Goal: Transaction & Acquisition: Purchase product/service

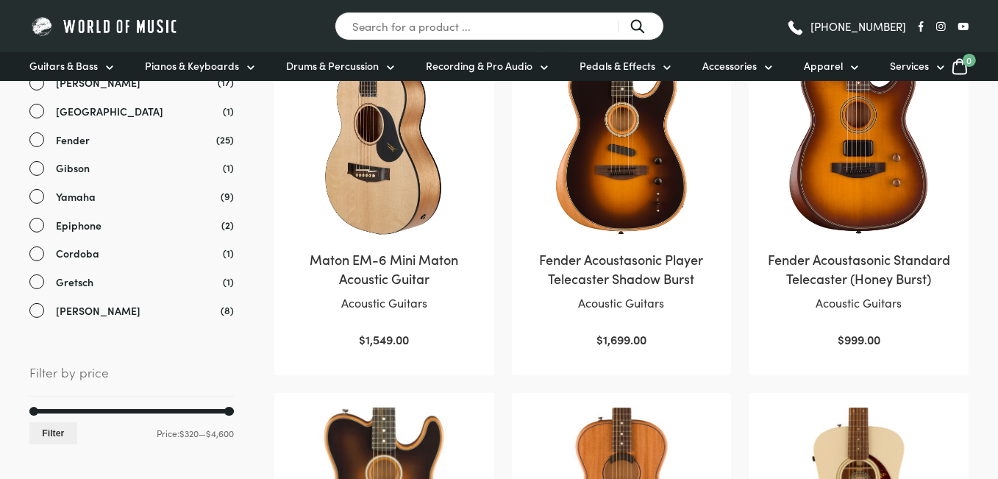
scroll to position [221, 0]
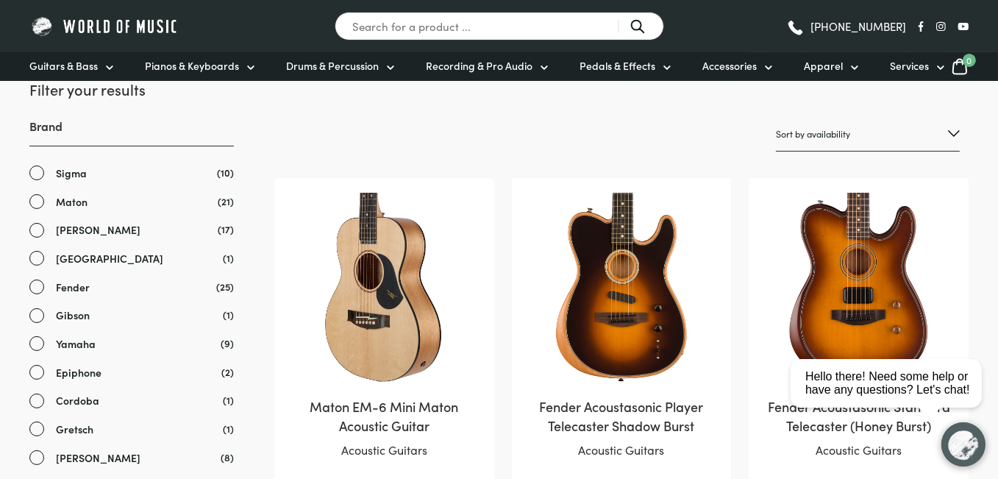
click at [37, 173] on link "Sigma" at bounding box center [131, 173] width 204 height 17
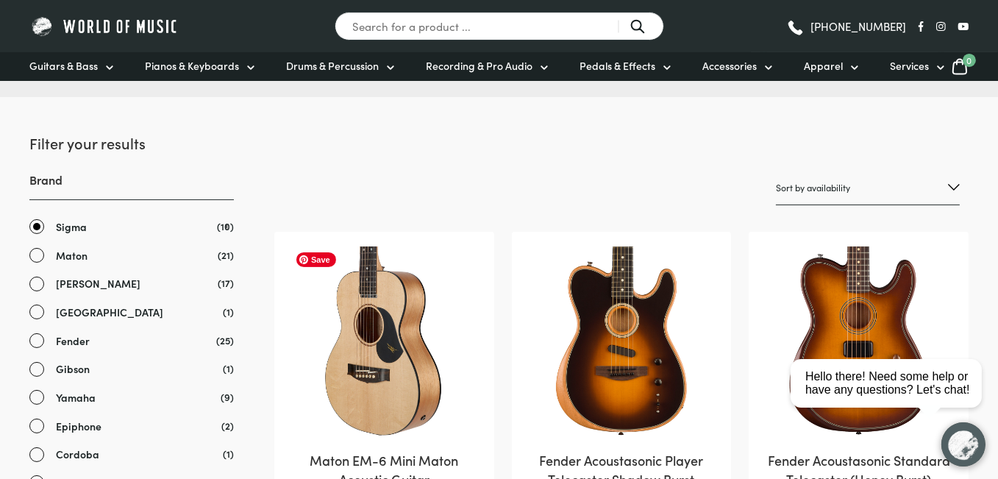
scroll to position [147, 0]
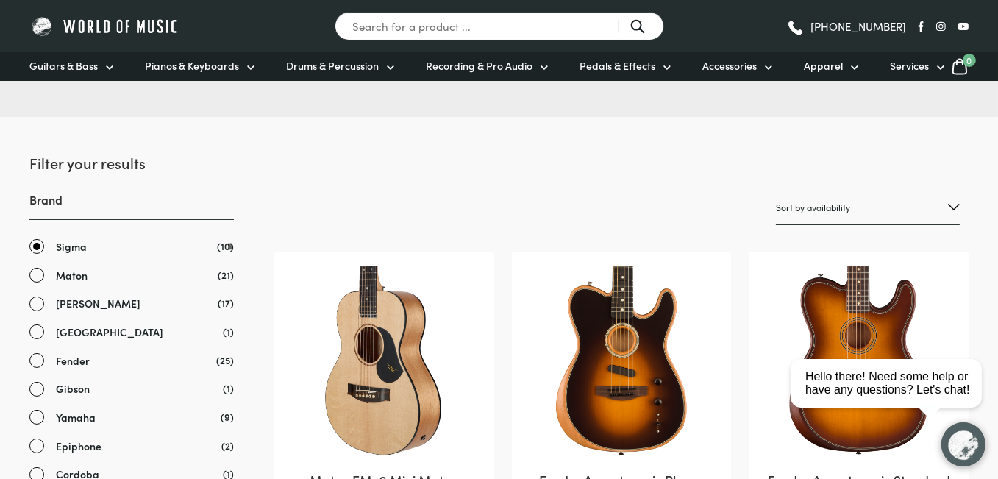
click at [228, 246] on span "(10)" at bounding box center [225, 245] width 17 height 15
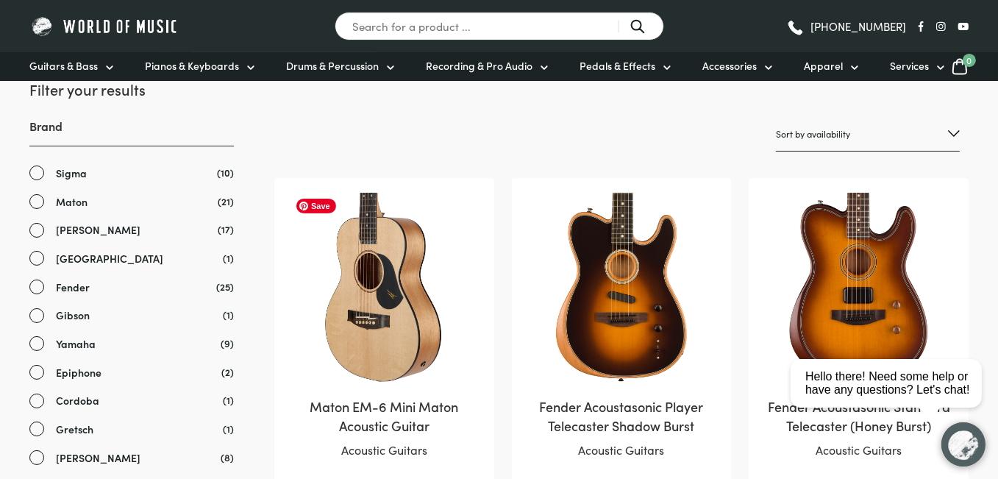
scroll to position [294, 0]
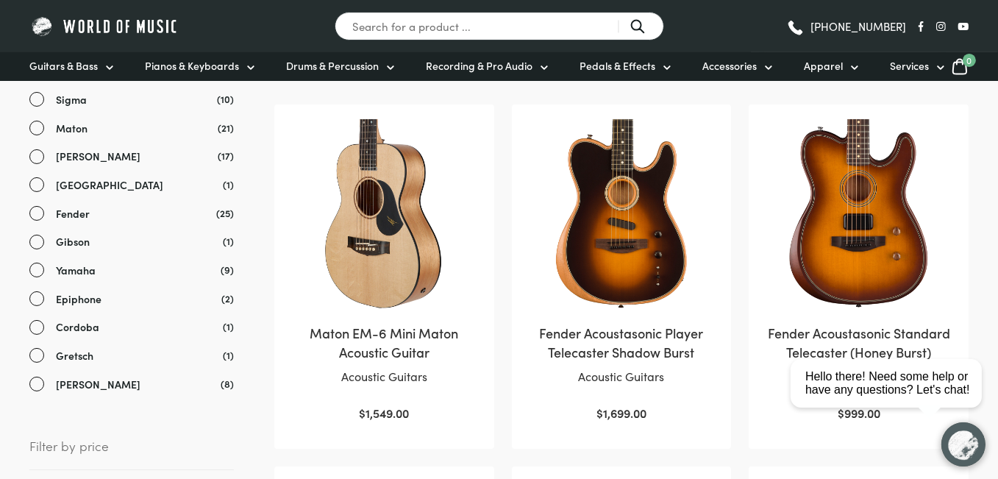
click at [37, 99] on link "Sigma" at bounding box center [131, 99] width 204 height 17
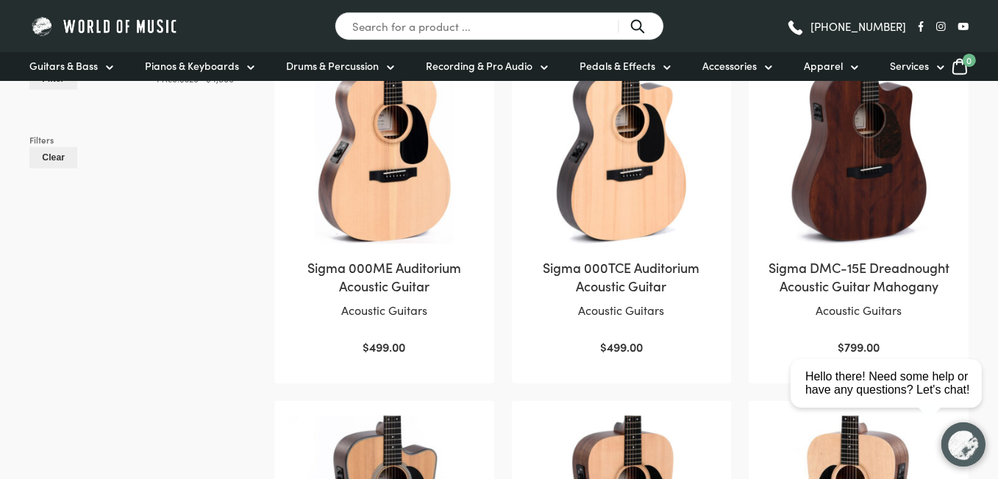
scroll to position [588, 0]
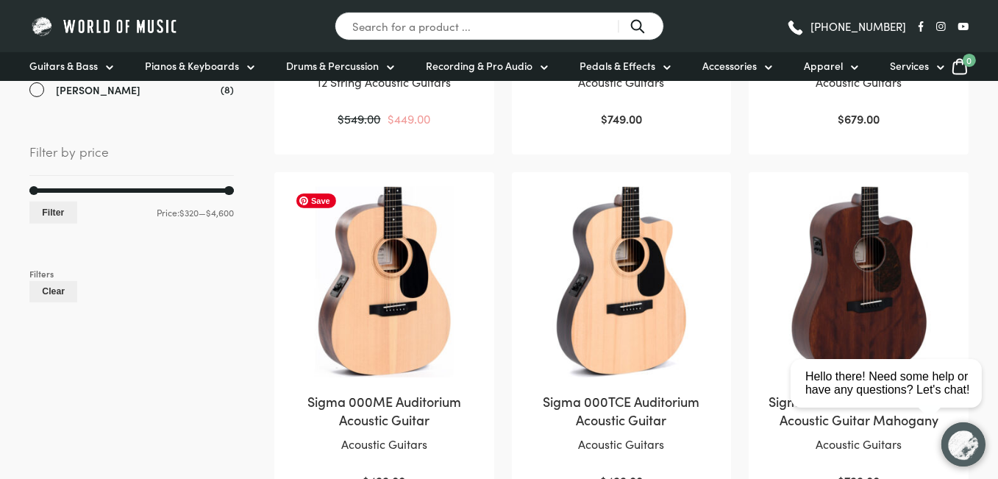
click at [377, 280] on img at bounding box center [384, 282] width 190 height 190
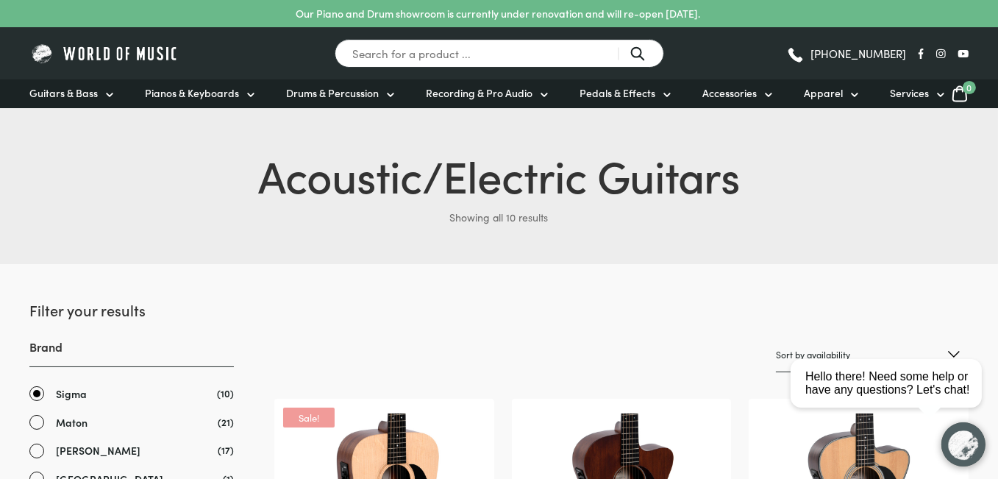
scroll to position [271, 0]
